Goal: Information Seeking & Learning: Find specific fact

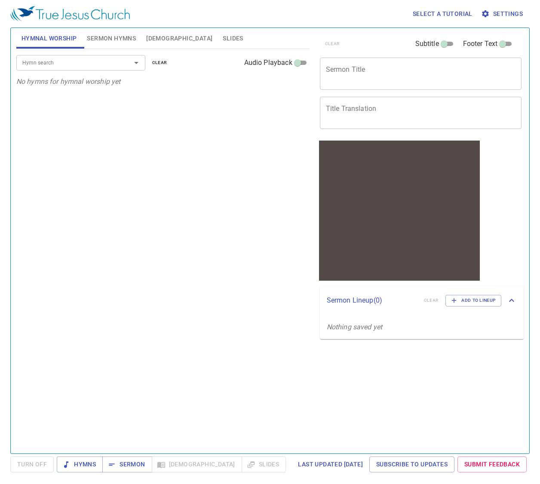
drag, startPoint x: 512, startPoint y: 178, endPoint x: 499, endPoint y: 167, distance: 16.2
click at [512, 178] on div "clear Subtitle Footer Text Sermon Title x Sermon Title Title Translation x Titl…" at bounding box center [420, 238] width 215 height 426
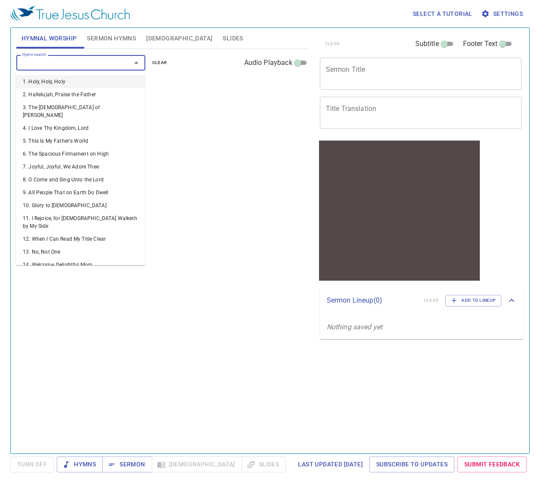
click at [101, 61] on input "Hymn search" at bounding box center [68, 63] width 99 height 10
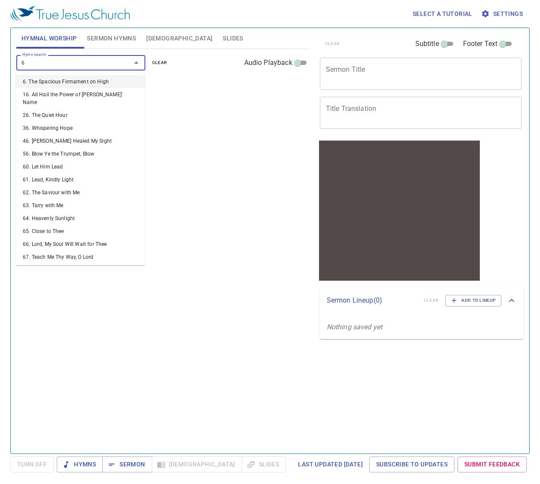
type input "63"
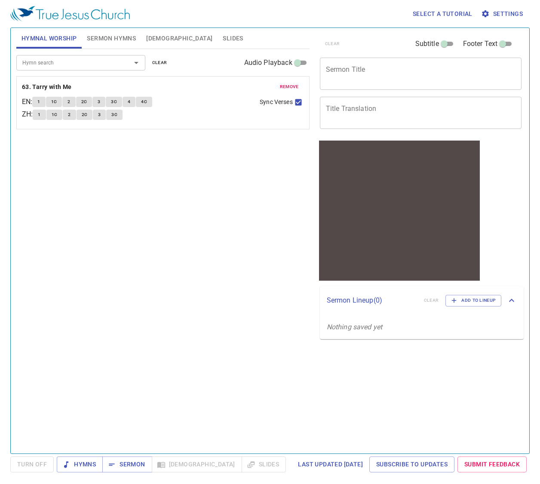
click at [499, 217] on div "clear Subtitle Footer Text Sermon Title x Sermon Title Title Translation x Titl…" at bounding box center [420, 238] width 215 height 426
click at [77, 59] on input "Hymn search" at bounding box center [68, 63] width 99 height 10
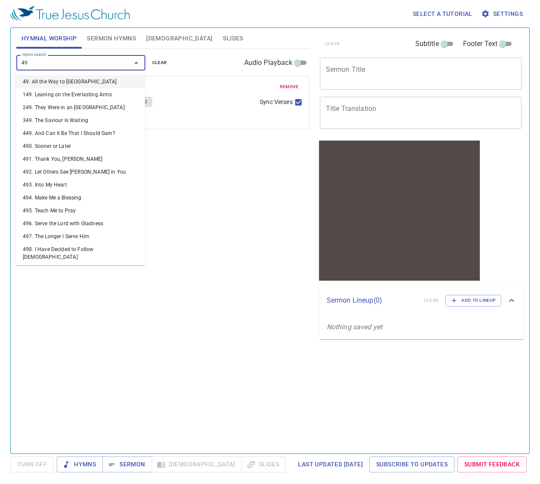
type input "496"
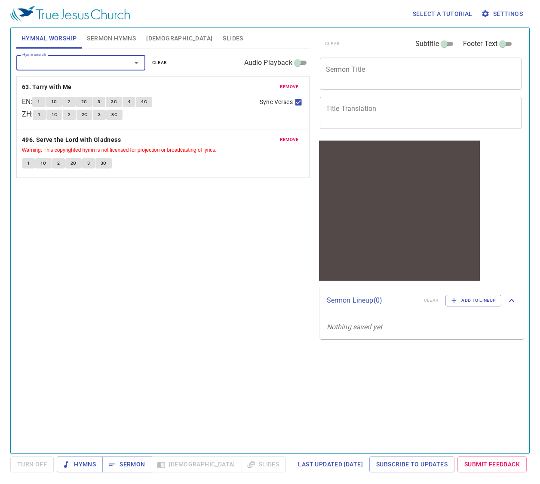
click at [292, 85] on span "remove" at bounding box center [289, 87] width 19 height 8
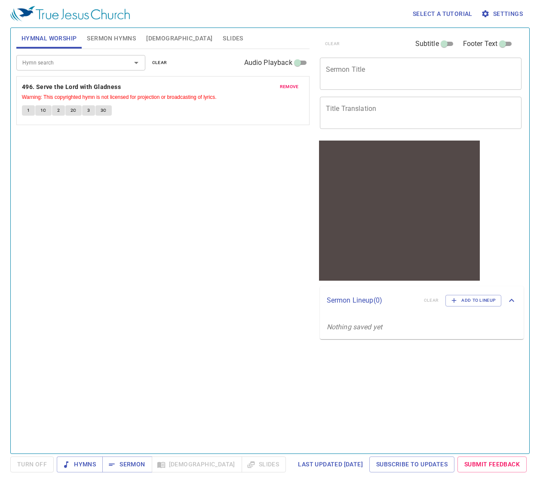
click at [28, 107] on span "1" at bounding box center [28, 111] width 3 height 8
click at [207, 178] on div "Hymn search Hymn search clear Audio Playback remove 496. Serve the Lord with Gl…" at bounding box center [162, 247] width 293 height 397
click at [299, 65] on input "Audio Playback" at bounding box center [297, 64] width 31 height 10
checkbox input "true"
select select "1"
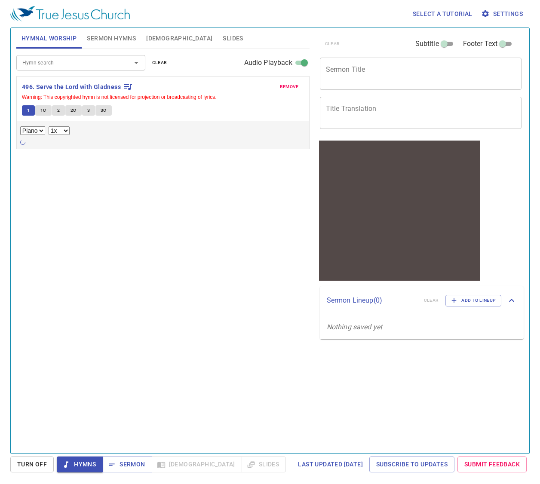
click at [27, 109] on span "1" at bounding box center [28, 111] width 3 height 8
click at [354, 388] on div "clear Subtitle Footer Text Sermon Title x Sermon Title Title Translation x Titl…" at bounding box center [420, 238] width 215 height 426
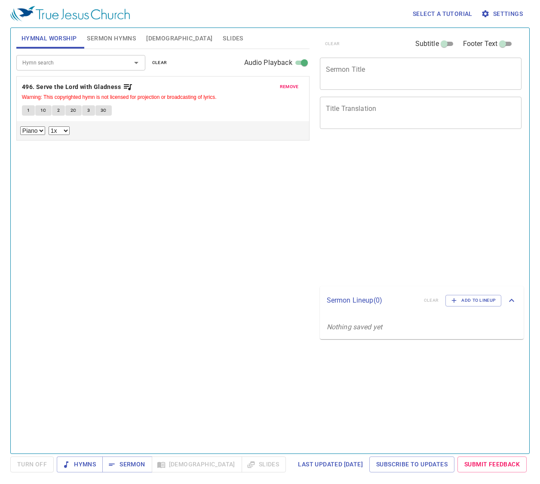
select select "1"
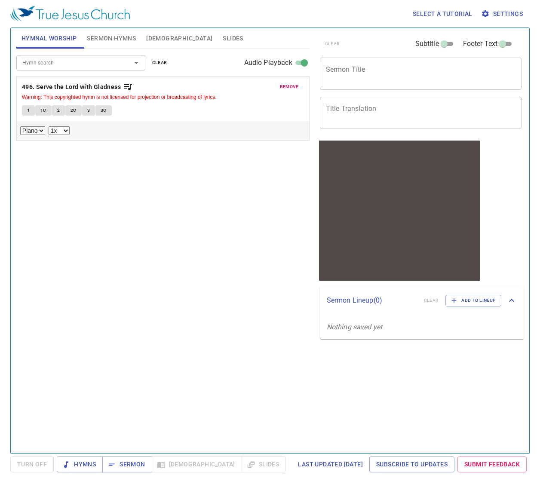
click at [29, 109] on span "1" at bounding box center [28, 111] width 3 height 8
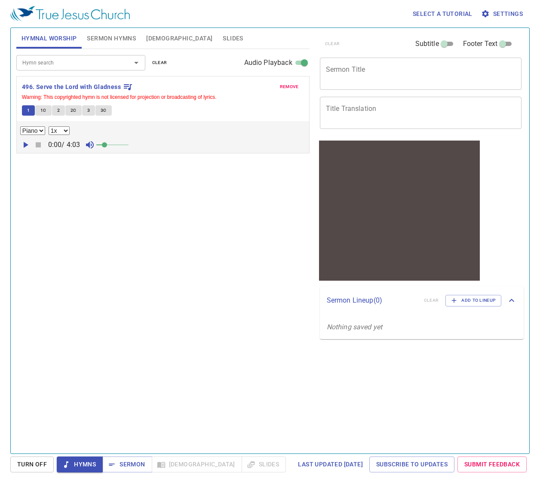
click at [299, 480] on div "Select a tutorial Settings Hymnal Worship Sermon Hymns Bible Slides Hymn search…" at bounding box center [270, 242] width 540 height 484
drag, startPoint x: 107, startPoint y: 145, endPoint x: 113, endPoint y: 146, distance: 5.6
click at [113, 146] on span at bounding box center [112, 144] width 5 height 5
click at [26, 143] on icon "button" at bounding box center [26, 145] width 5 height 6
click at [46, 109] on button "1C" at bounding box center [43, 110] width 16 height 10
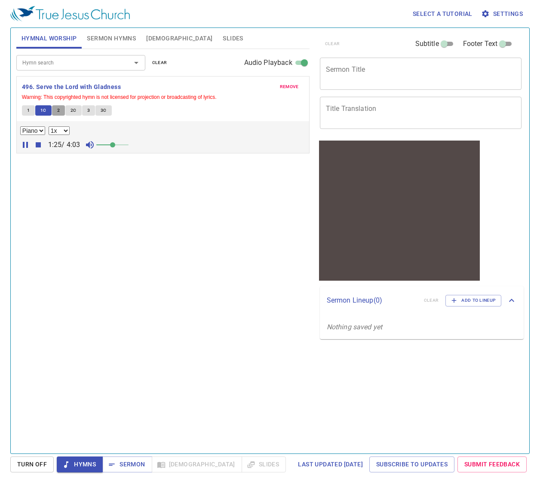
click at [58, 112] on span "2" at bounding box center [58, 111] width 3 height 8
click at [74, 108] on span "2C" at bounding box center [74, 111] width 6 height 8
click at [87, 110] on span "3" at bounding box center [88, 111] width 3 height 8
click at [103, 107] on span "3C" at bounding box center [104, 111] width 6 height 8
